Goal: Information Seeking & Learning: Learn about a topic

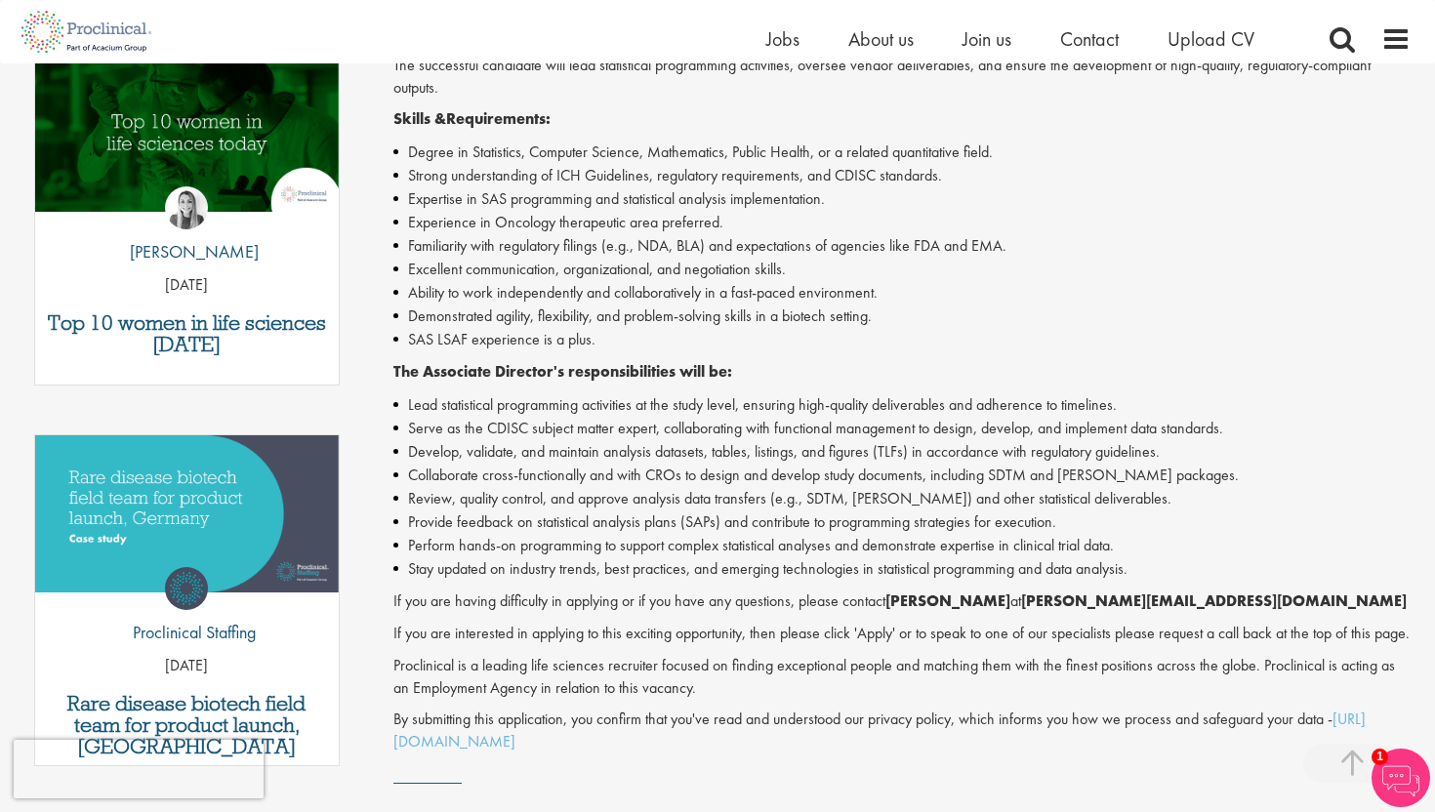
scroll to position [657, 0]
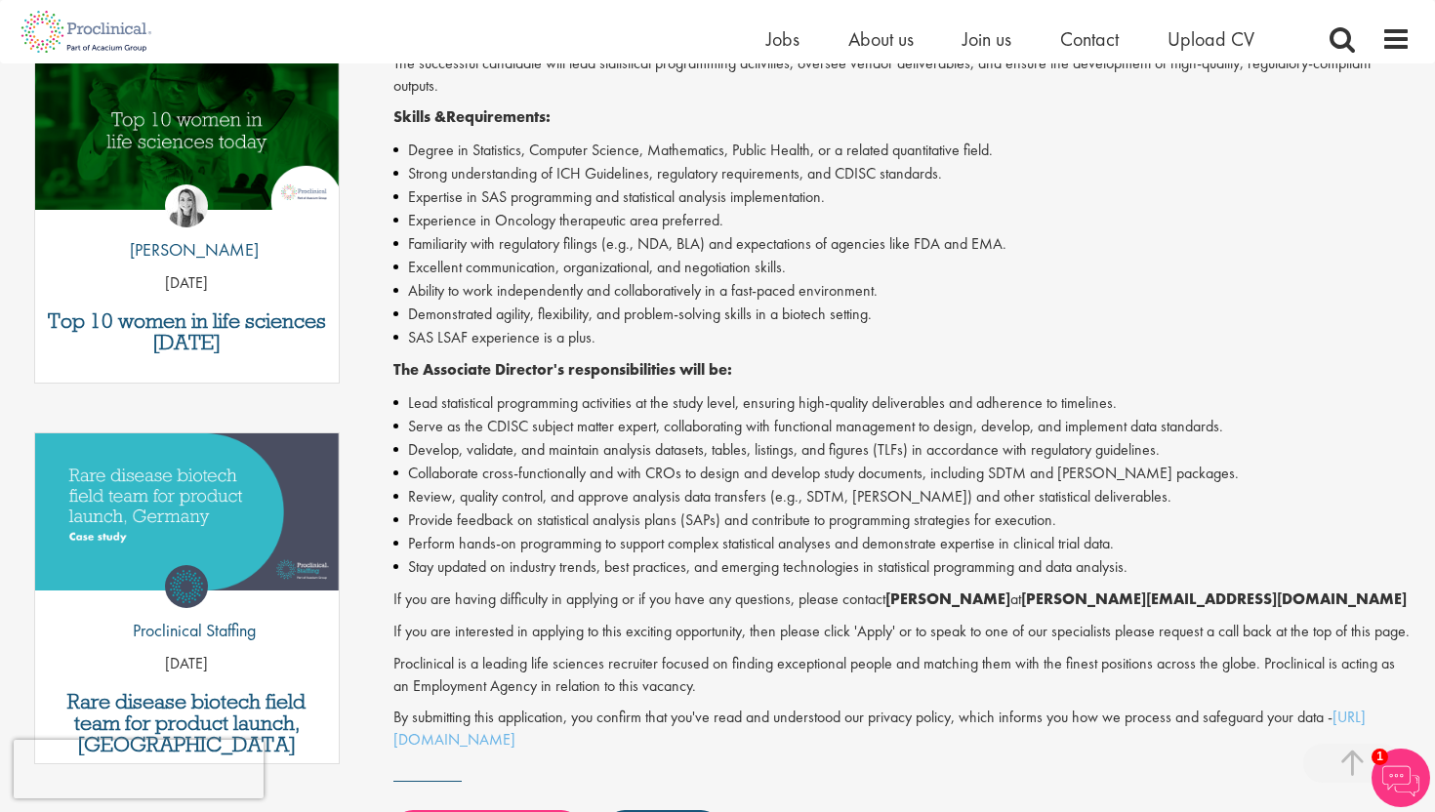
click at [624, 243] on li "Familiarity with regulatory filings (e.g., NDA, BLA) and expectations of agenci…" at bounding box center [902, 243] width 1018 height 23
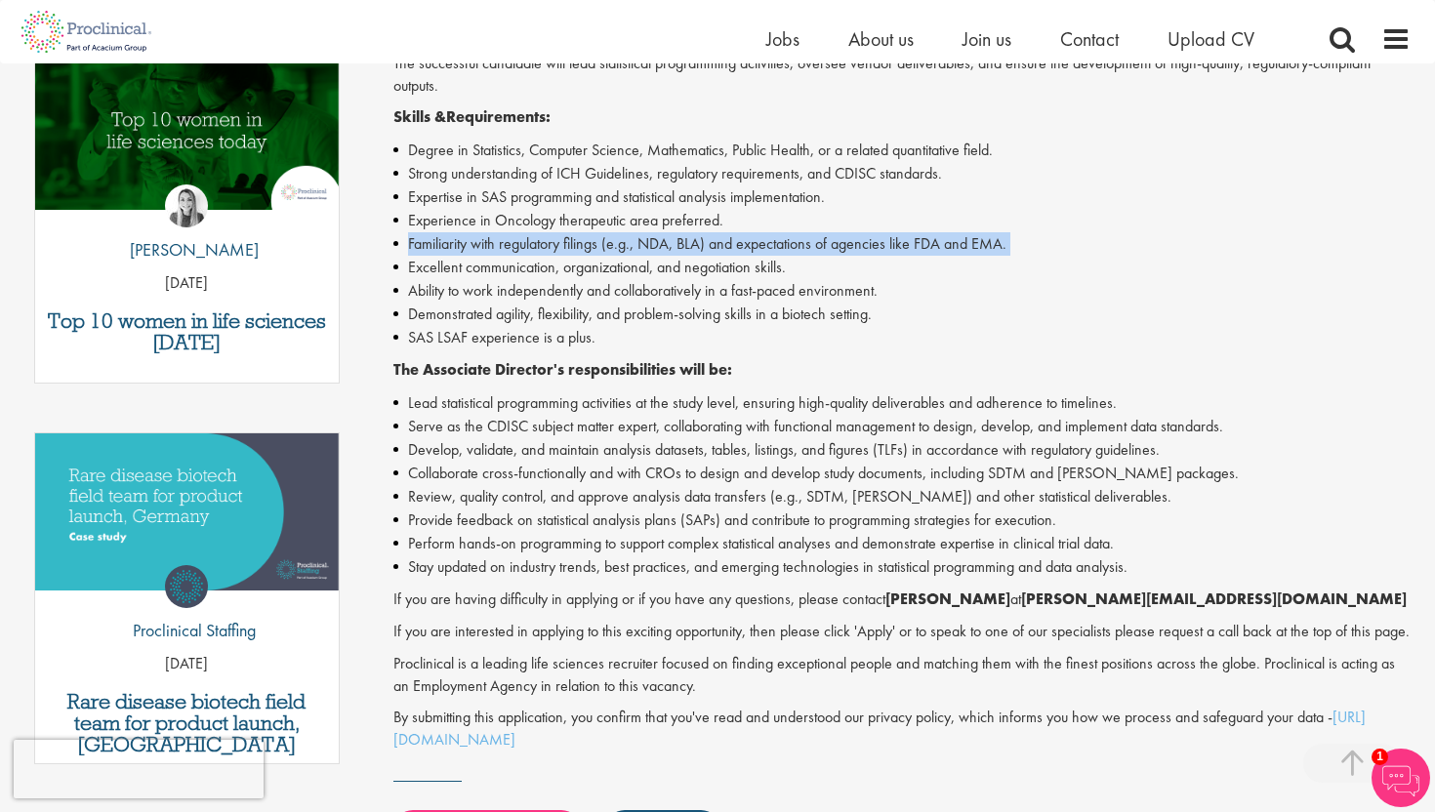
click at [624, 243] on li "Familiarity with regulatory filings (e.g., NDA, BLA) and expectations of agenci…" at bounding box center [902, 243] width 1018 height 23
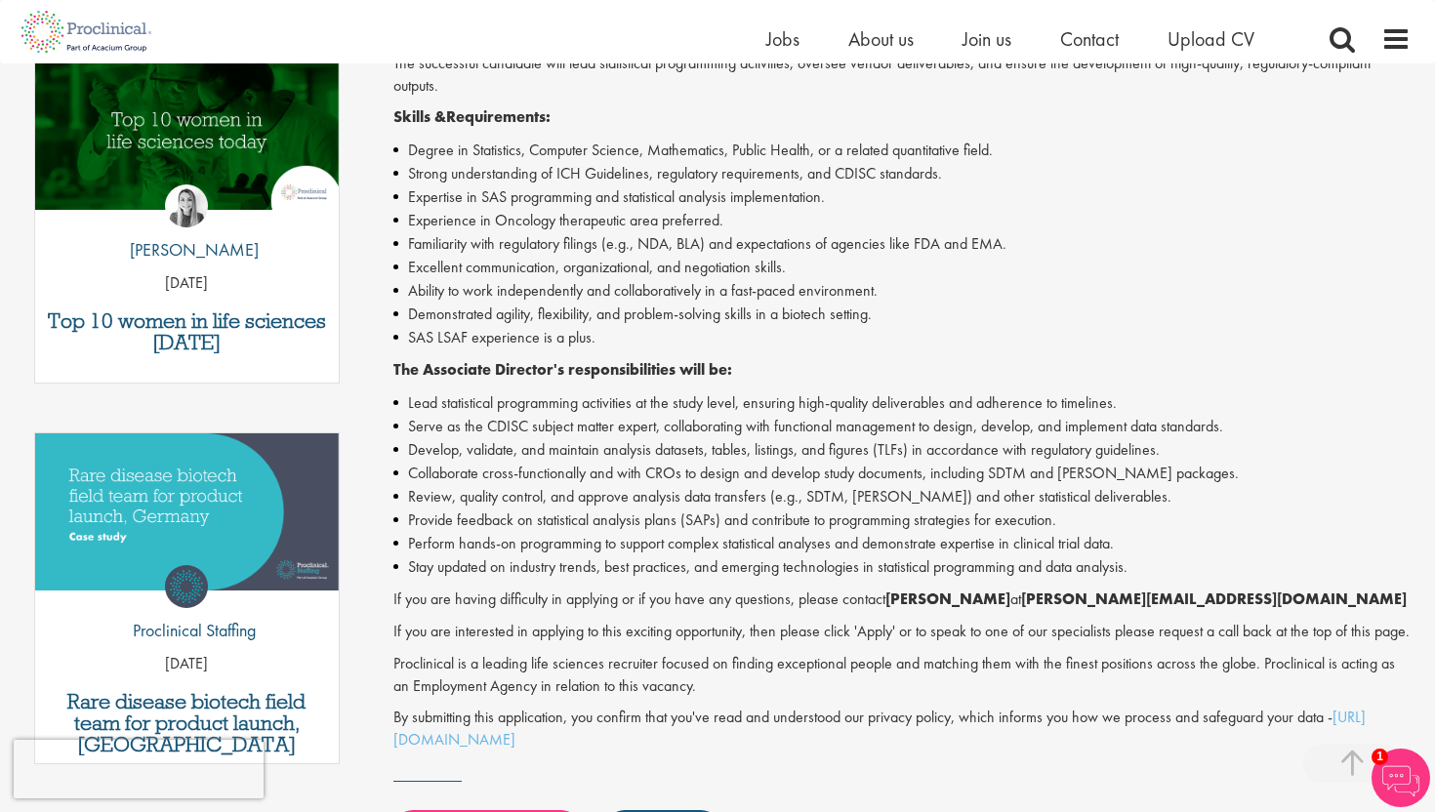
click at [660, 316] on li "Demonstrated agility, flexibility, and problem-solving skills in a biotech sett…" at bounding box center [902, 314] width 1018 height 23
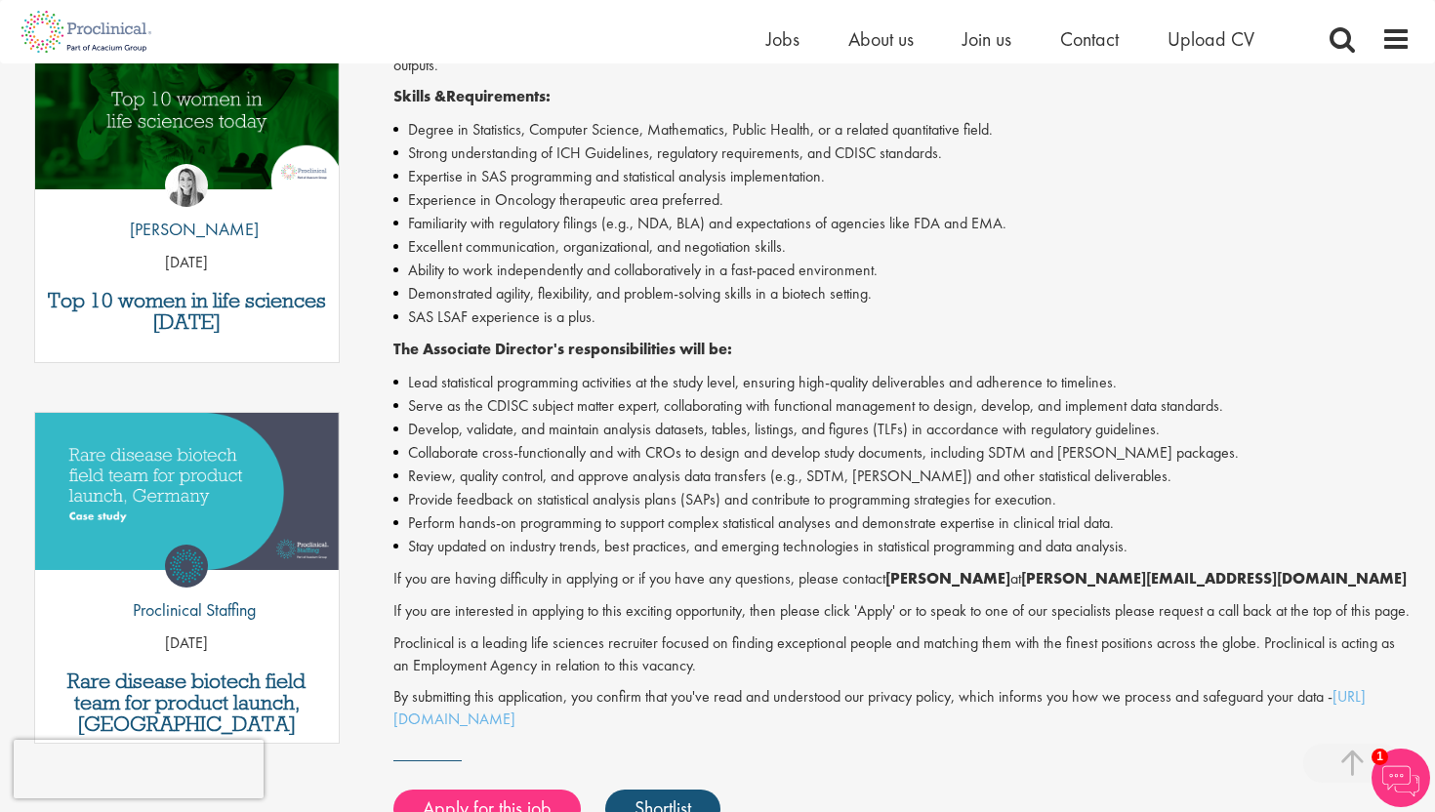
scroll to position [678, 0]
click at [974, 32] on span "Join us" at bounding box center [986, 38] width 49 height 25
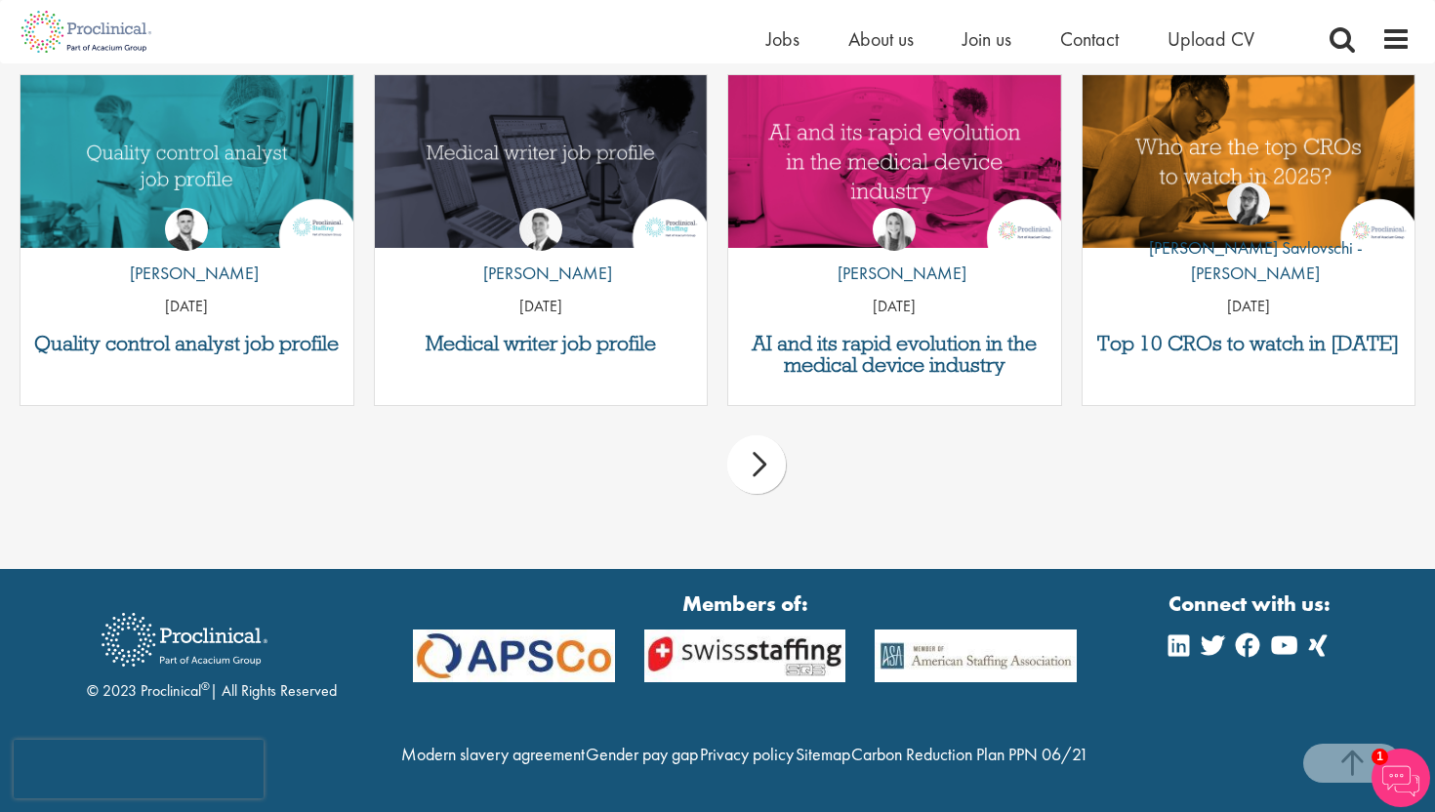
scroll to position [2575, 0]
click at [752, 446] on div "next" at bounding box center [756, 464] width 59 height 59
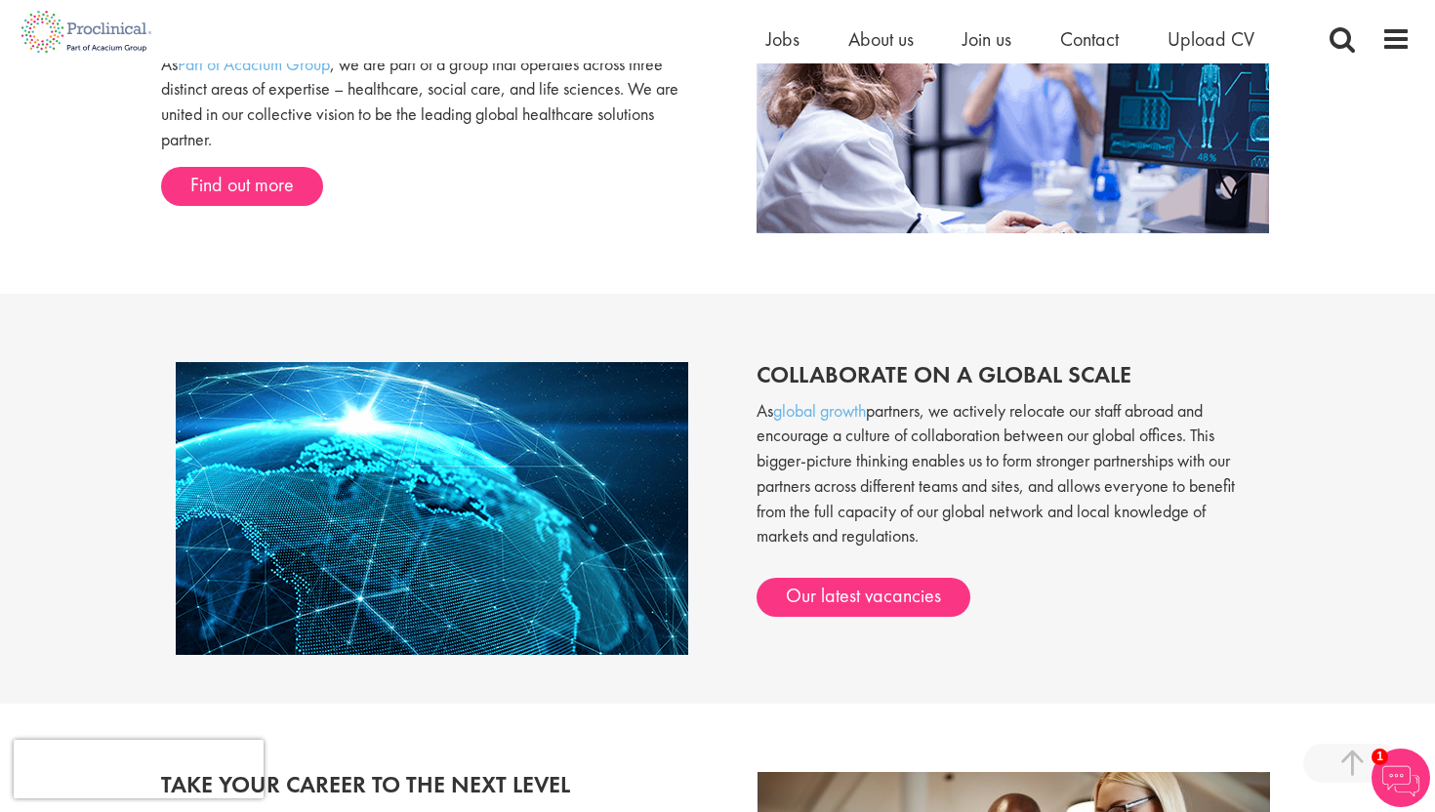
scroll to position [1240, 0]
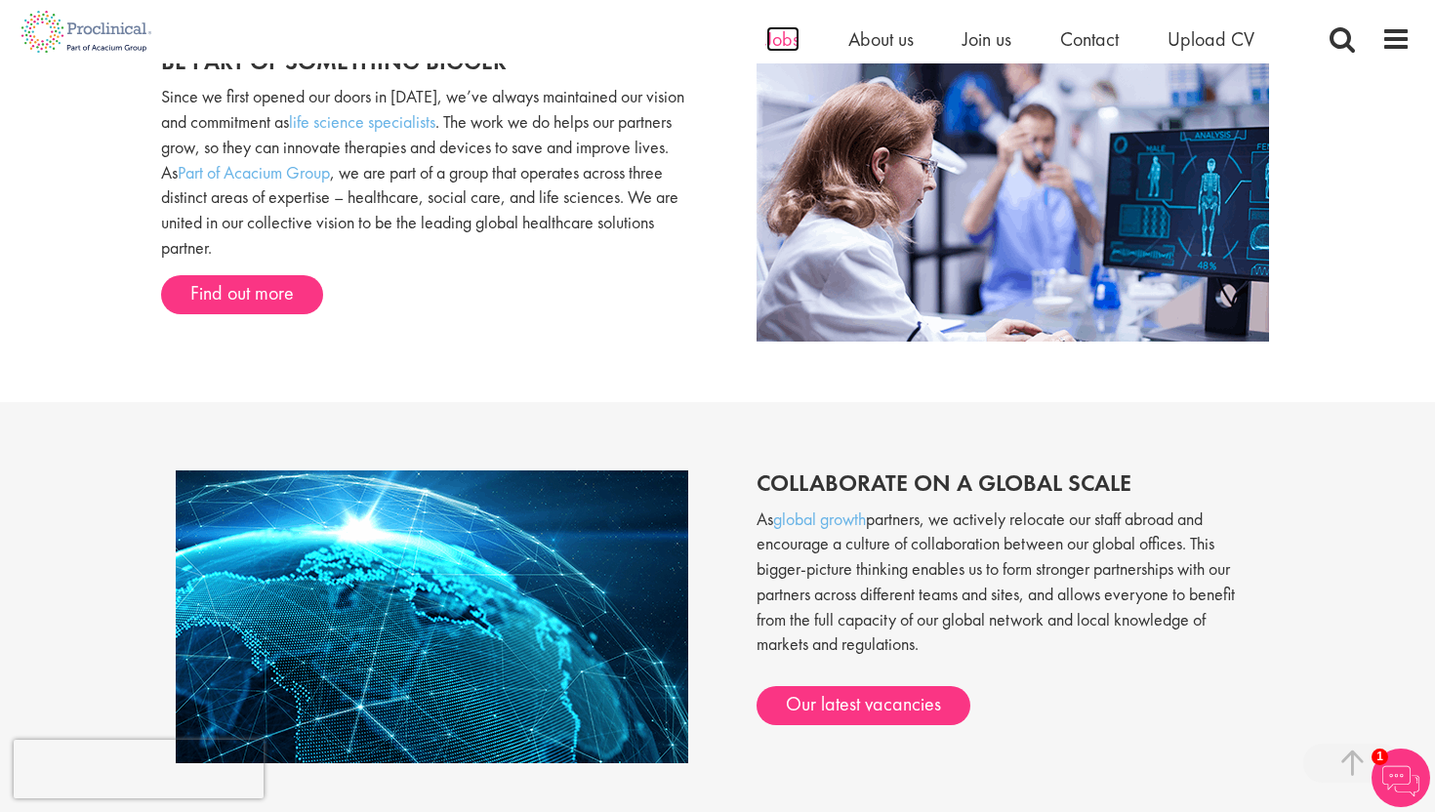
click at [777, 35] on span "Jobs" at bounding box center [782, 38] width 33 height 25
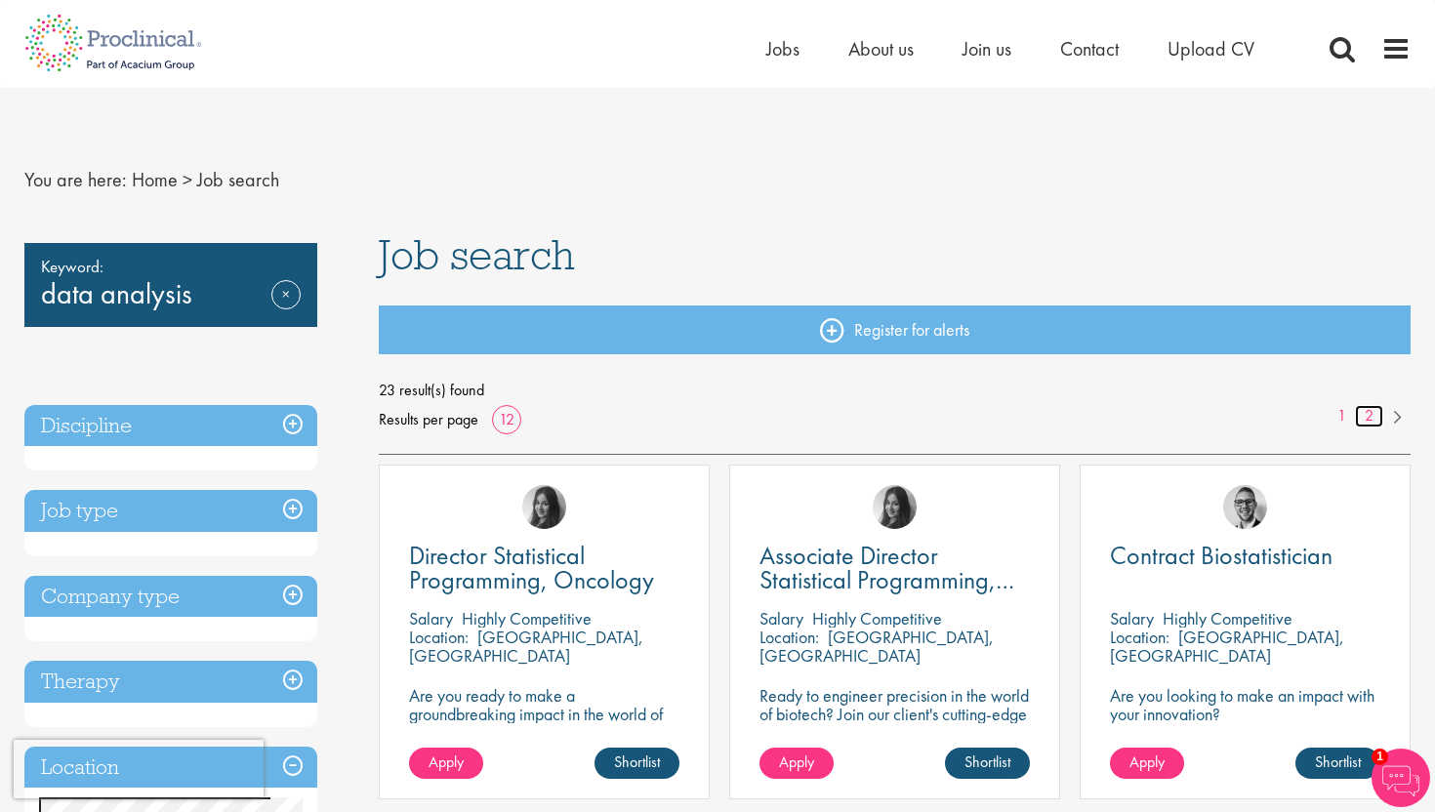
click at [1368, 412] on link "2" at bounding box center [1369, 416] width 28 height 22
